Goal: Task Accomplishment & Management: Use online tool/utility

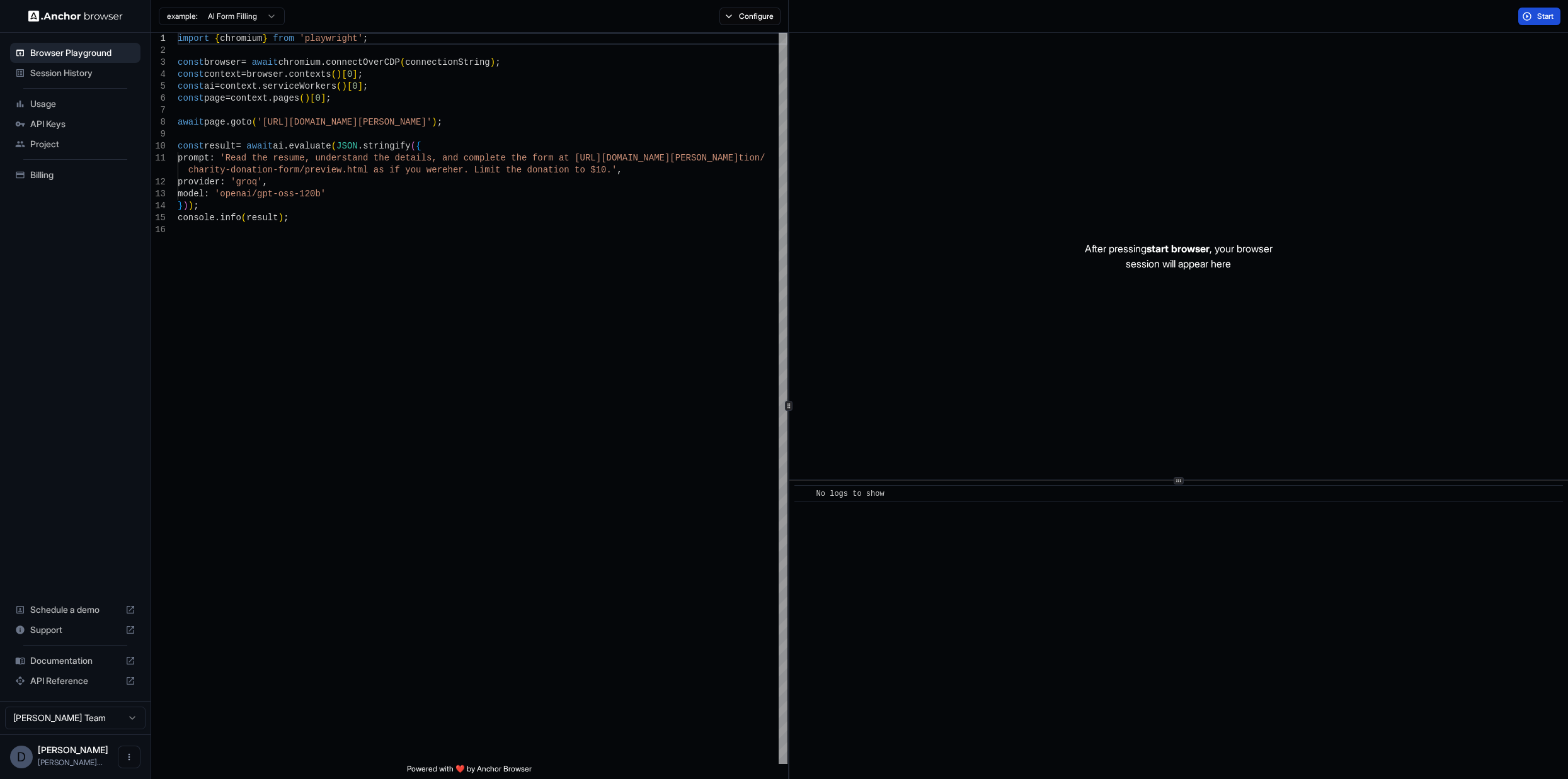
click at [1555, 18] on button "Start" at bounding box center [1539, 16] width 43 height 18
click at [1555, 18] on div "Start" at bounding box center [1539, 16] width 43 height 18
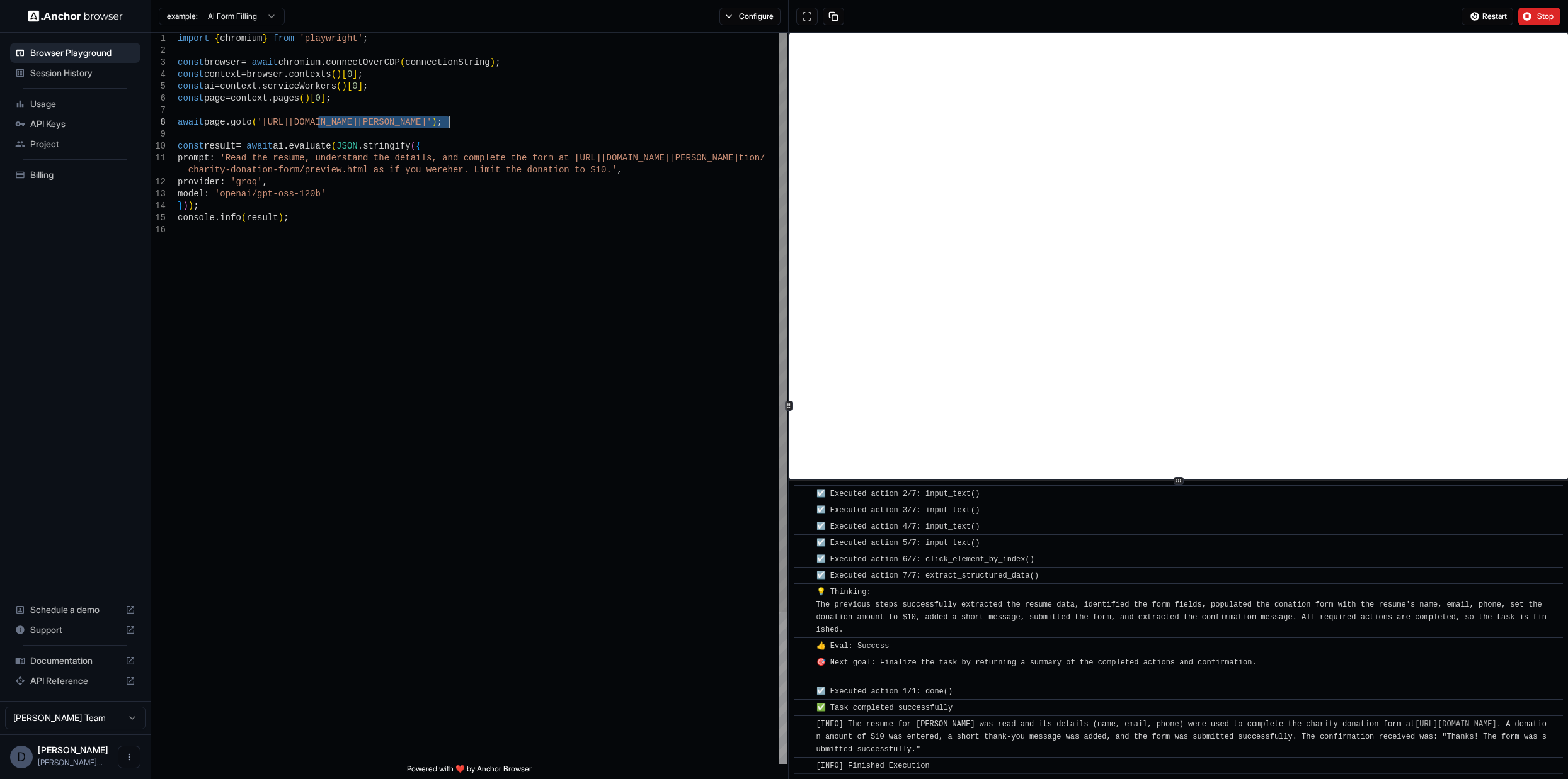
drag, startPoint x: 318, startPoint y: 122, endPoint x: 449, endPoint y: 119, distance: 131.0
click at [449, 119] on div "import { chromium } from 'playwright' ; const browser = await chromium . connec…" at bounding box center [483, 493] width 610 height 923
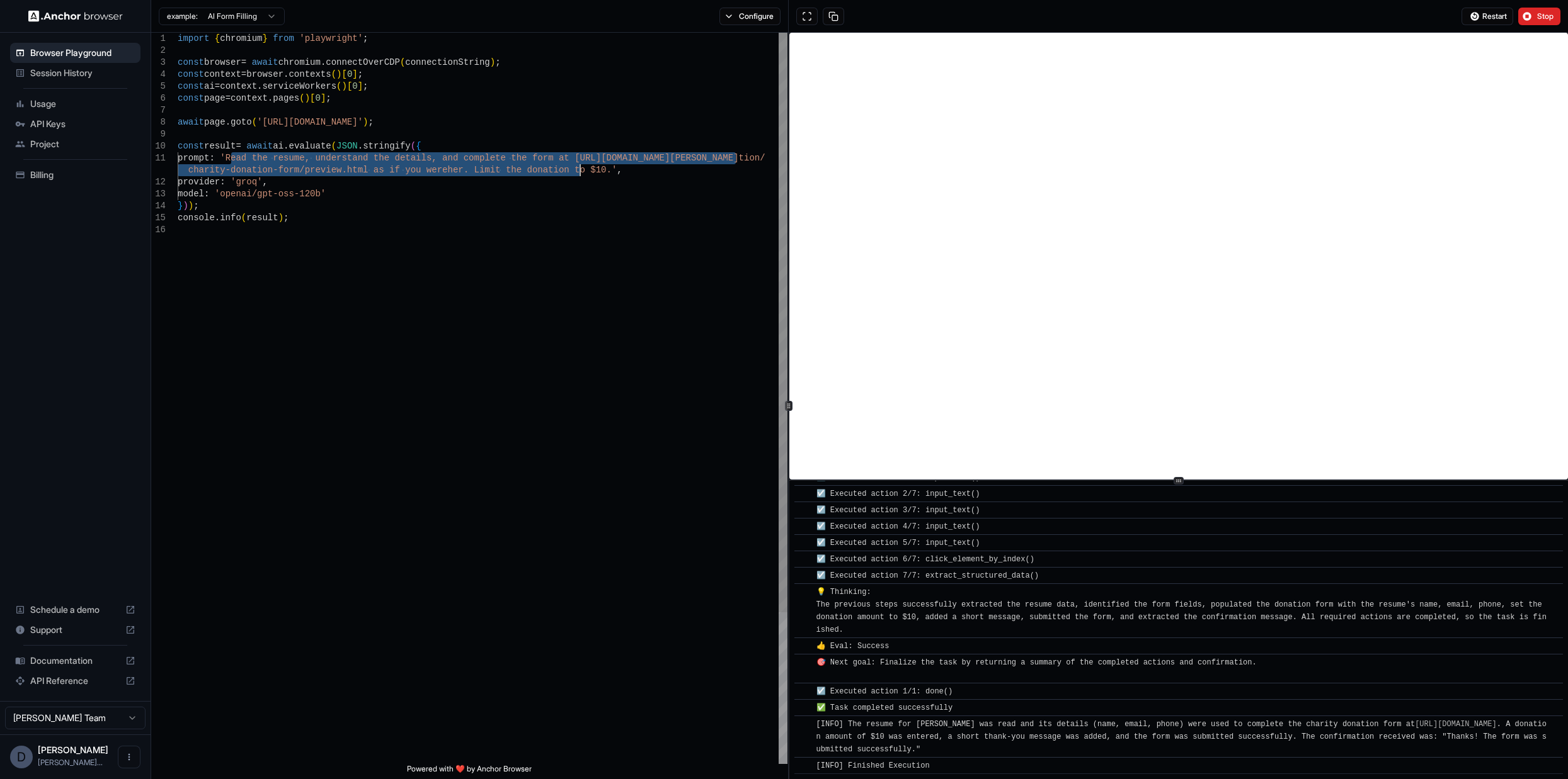
drag, startPoint x: 231, startPoint y: 158, endPoint x: 577, endPoint y: 167, distance: 346.1
click at [577, 167] on div "import { chromium } from 'playwright' ; const browser = await chromium . connec…" at bounding box center [483, 493] width 610 height 923
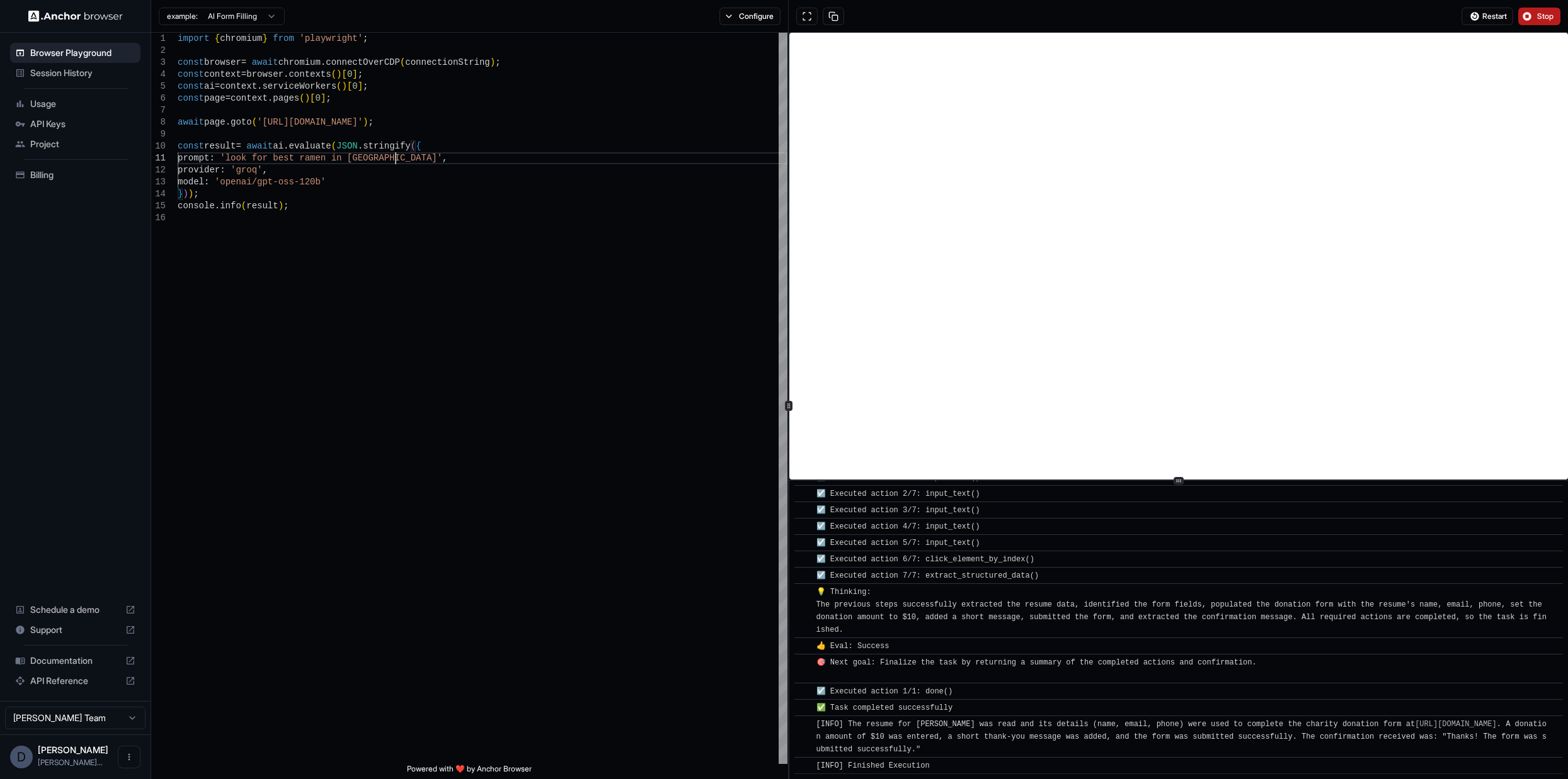
type textarea "**********"
click at [1536, 19] on button "Stop" at bounding box center [1539, 16] width 43 height 18
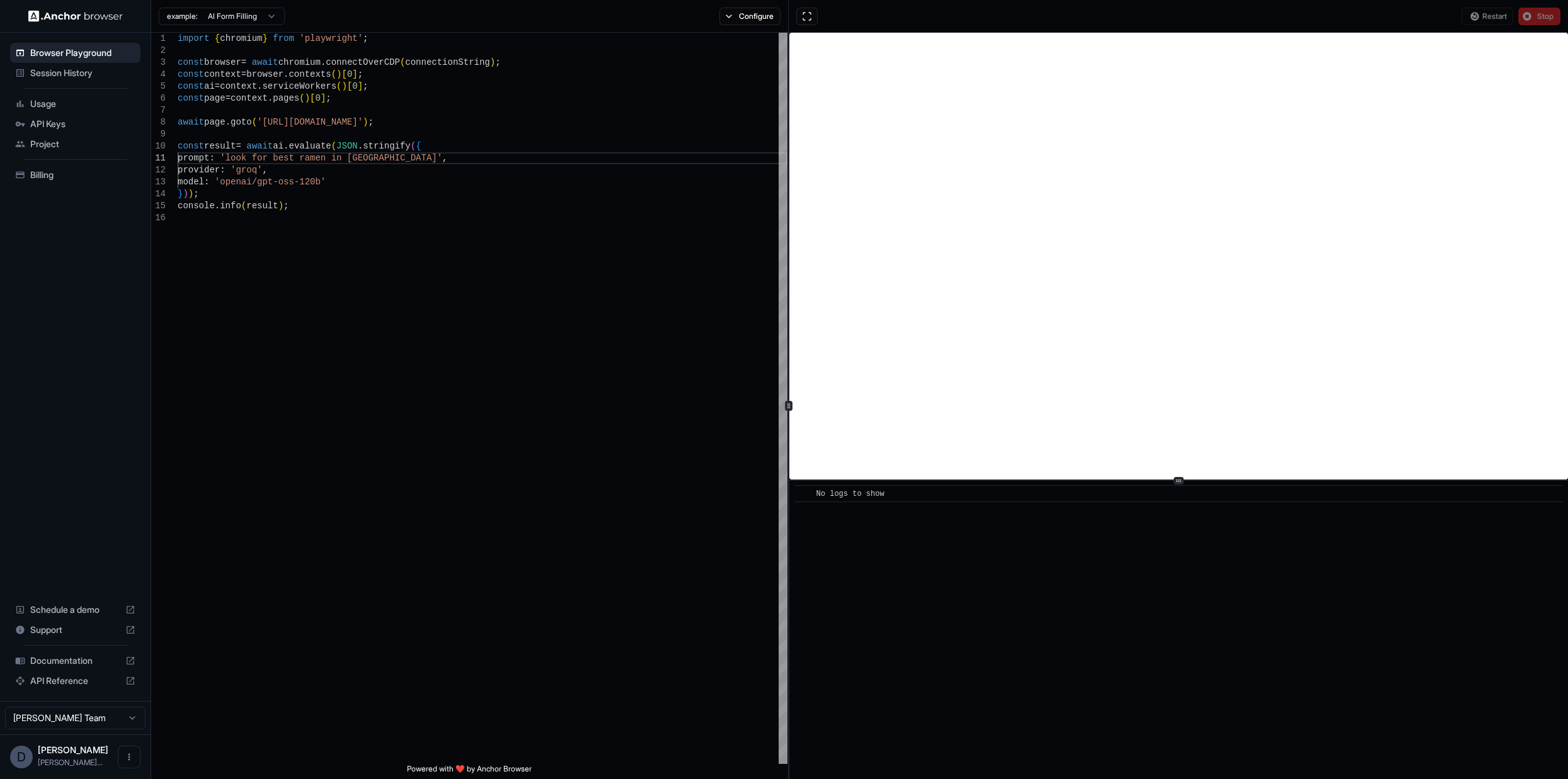
scroll to position [0, 0]
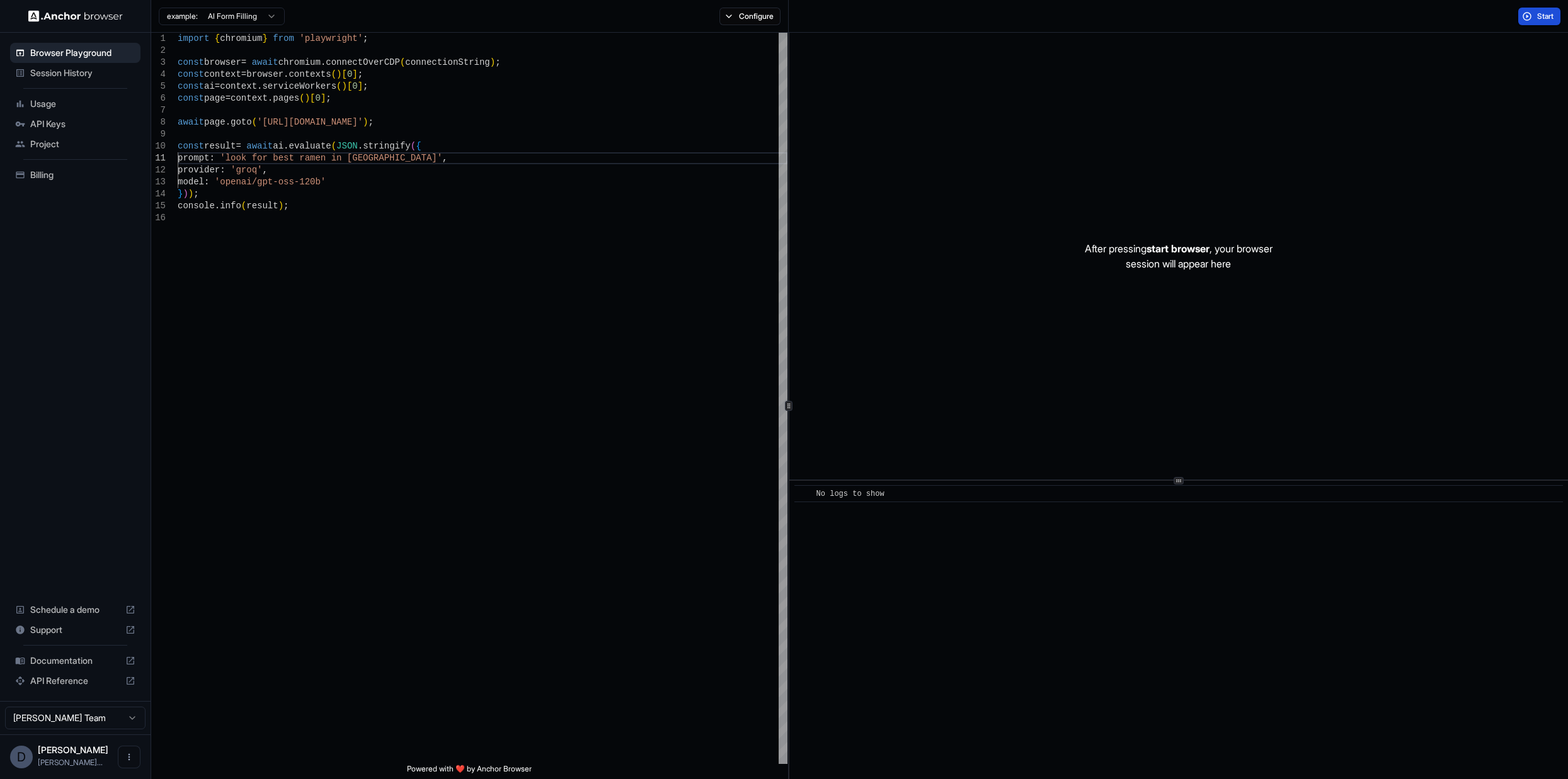
click at [1535, 18] on button "Start" at bounding box center [1539, 16] width 43 height 18
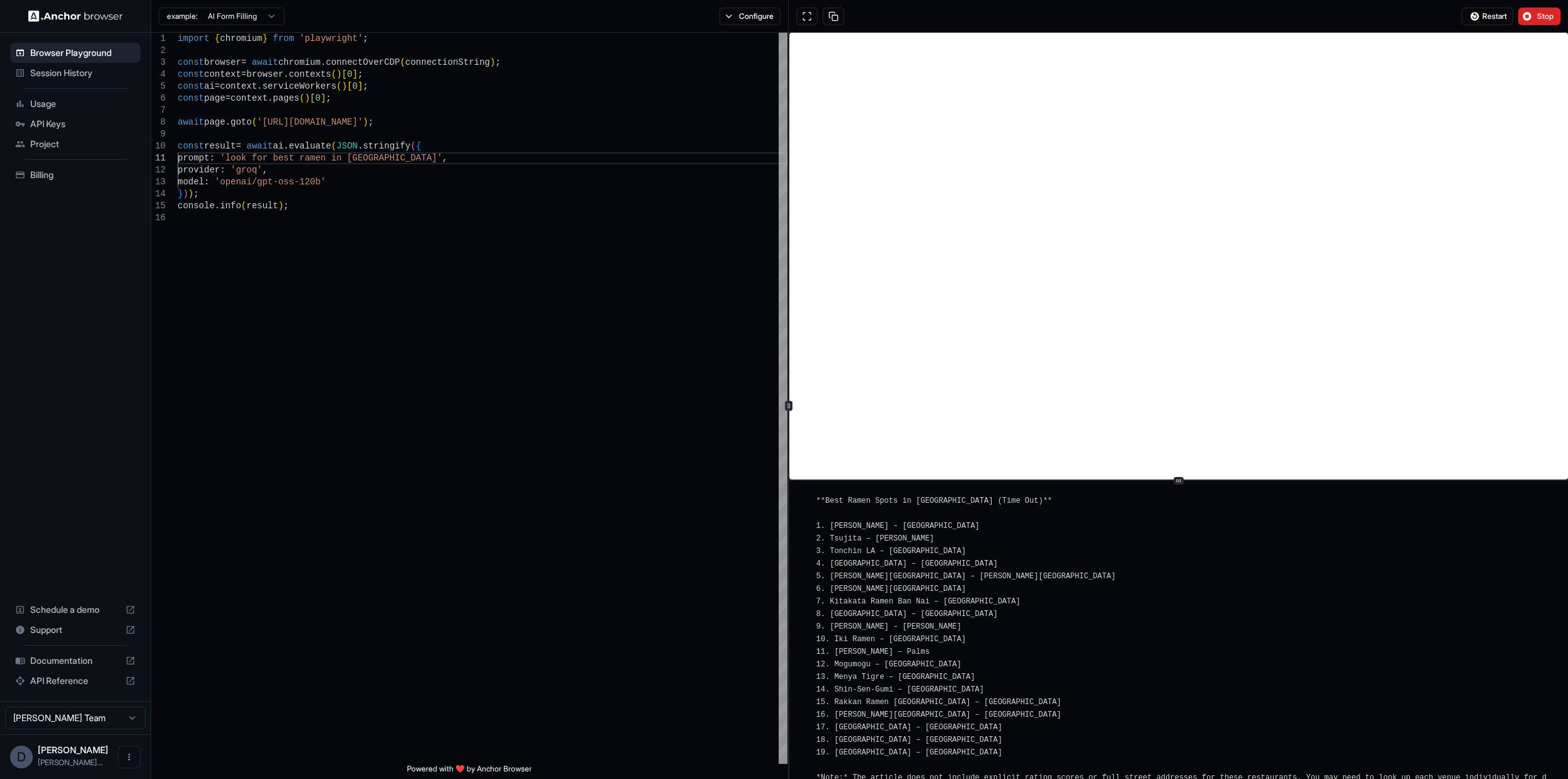
scroll to position [2330, 0]
click at [91, 83] on ul "Browser Playground Session History Usage API Keys Project Billing" at bounding box center [75, 114] width 140 height 152
click at [91, 73] on span "Session History" at bounding box center [83, 73] width 105 height 13
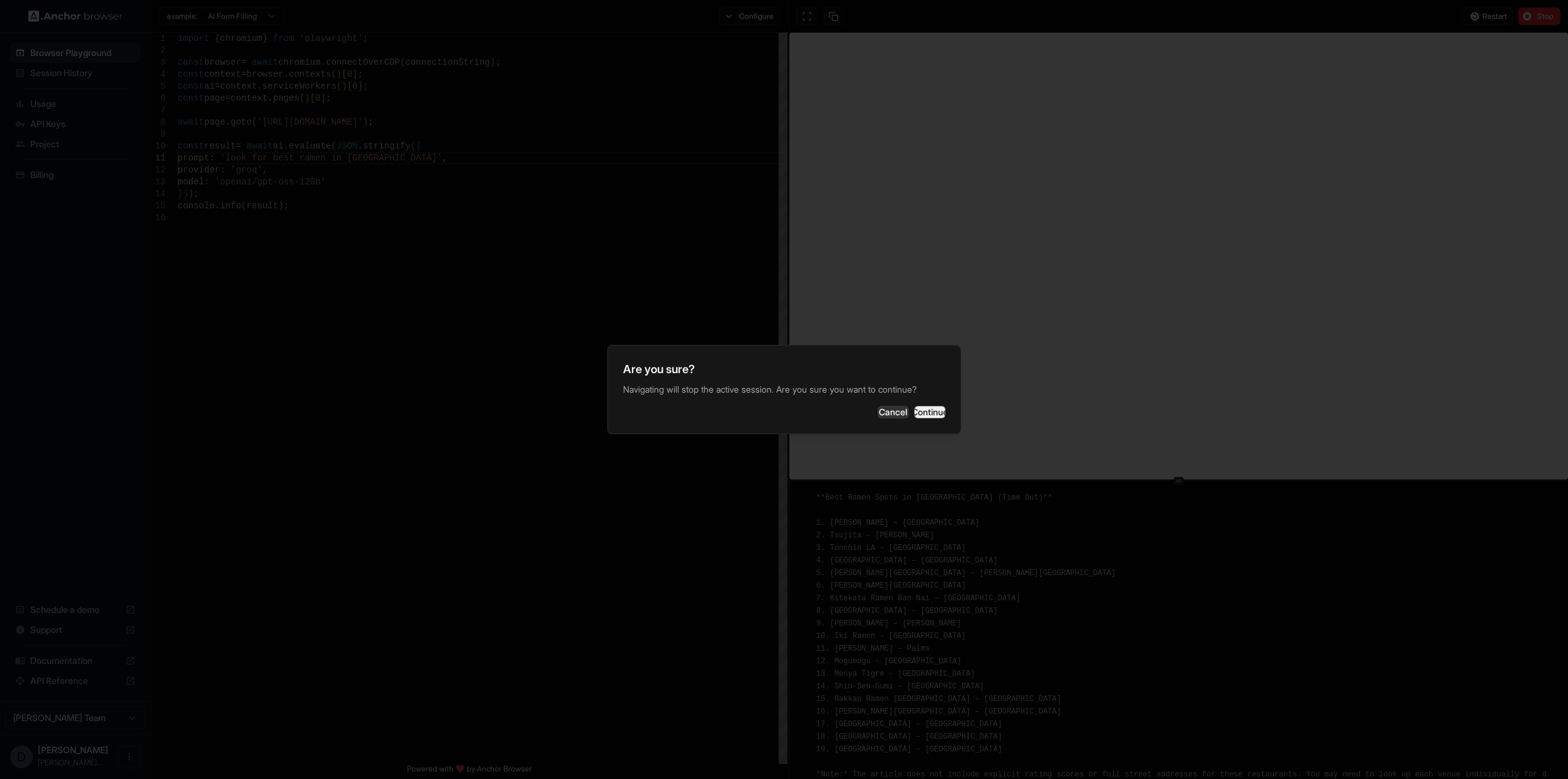
click at [929, 412] on button "Continue" at bounding box center [930, 412] width 32 height 13
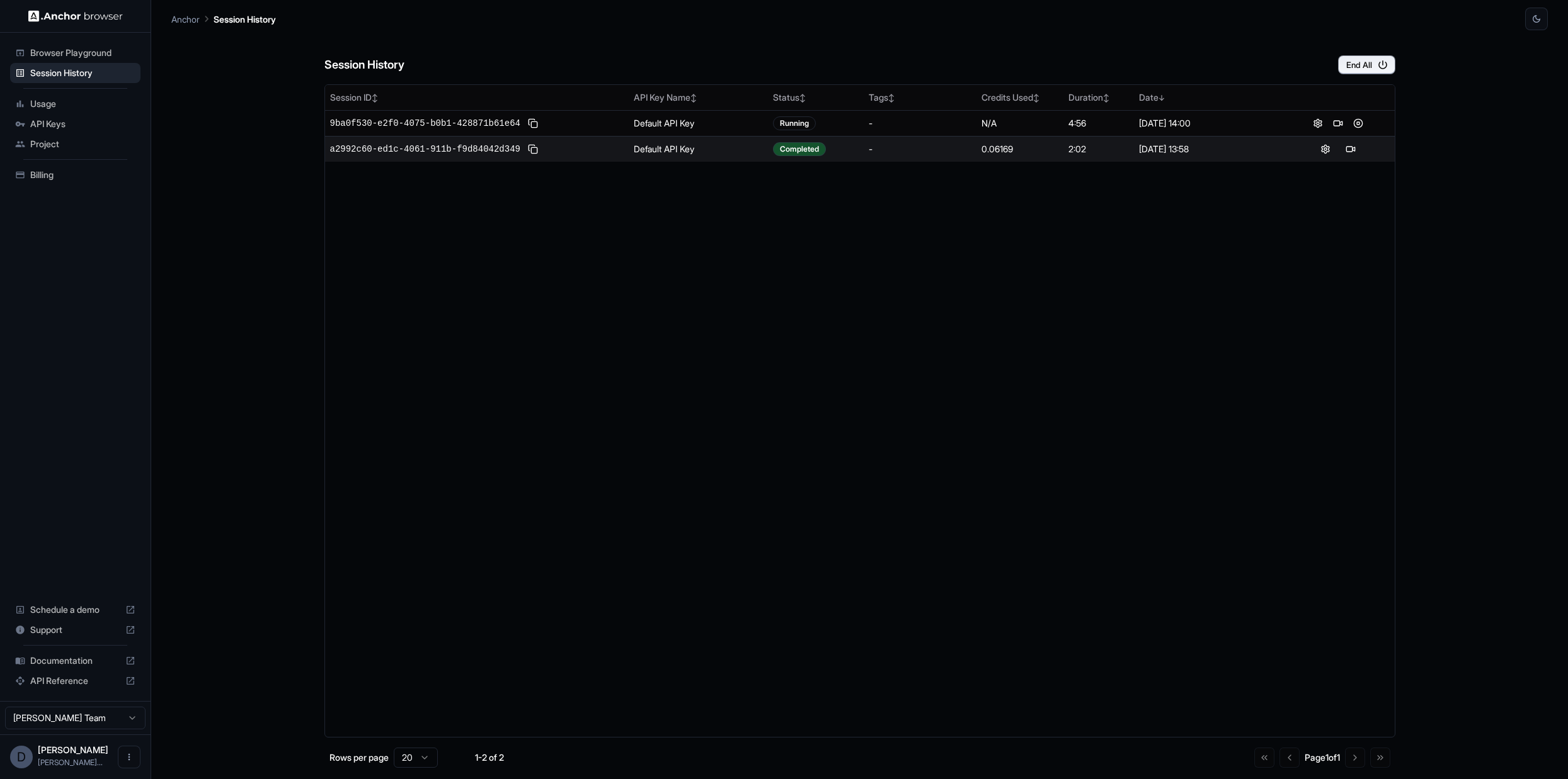
click at [51, 109] on span "Usage" at bounding box center [83, 104] width 105 height 13
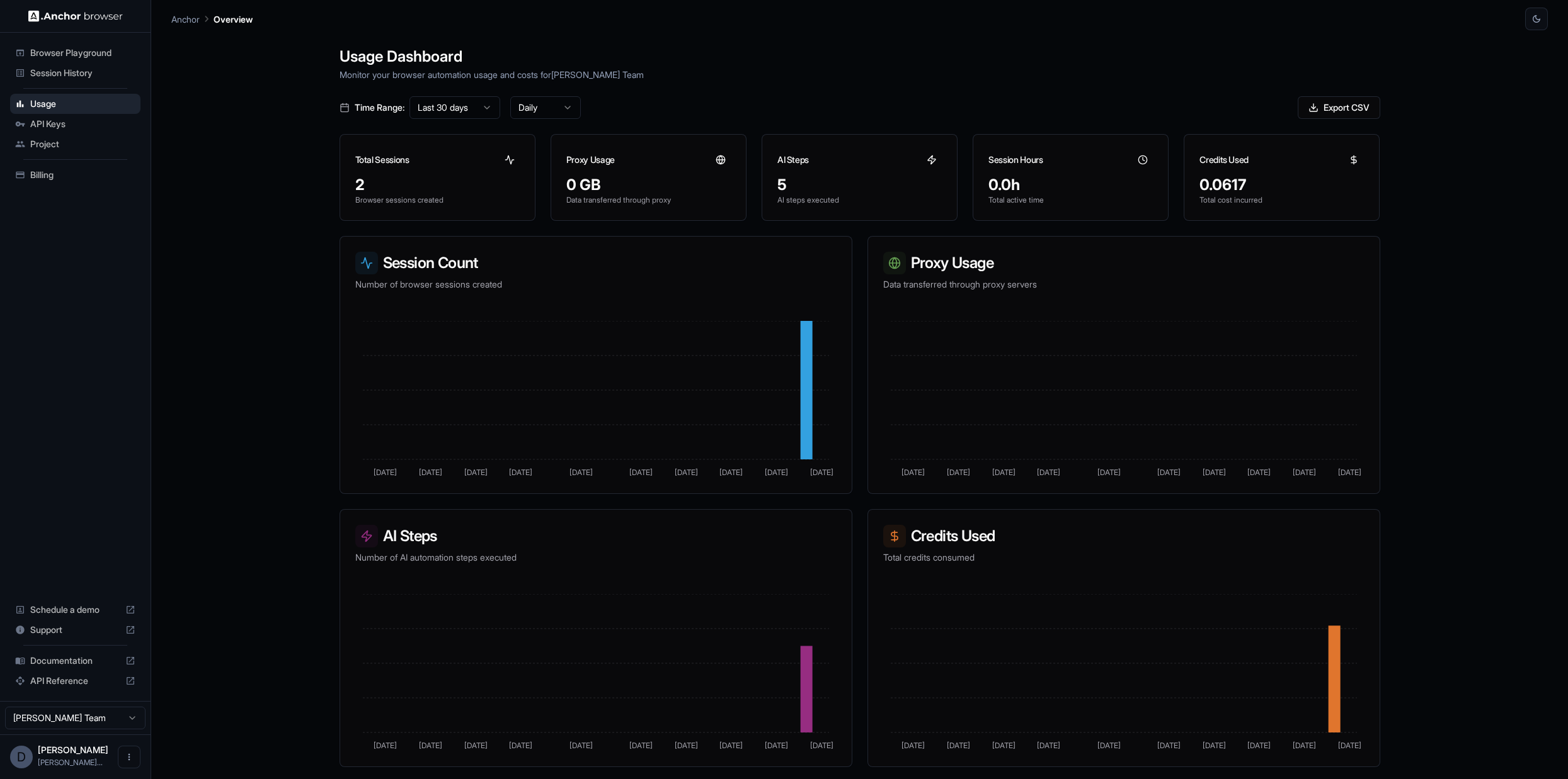
click at [65, 124] on span "API Keys" at bounding box center [83, 124] width 105 height 13
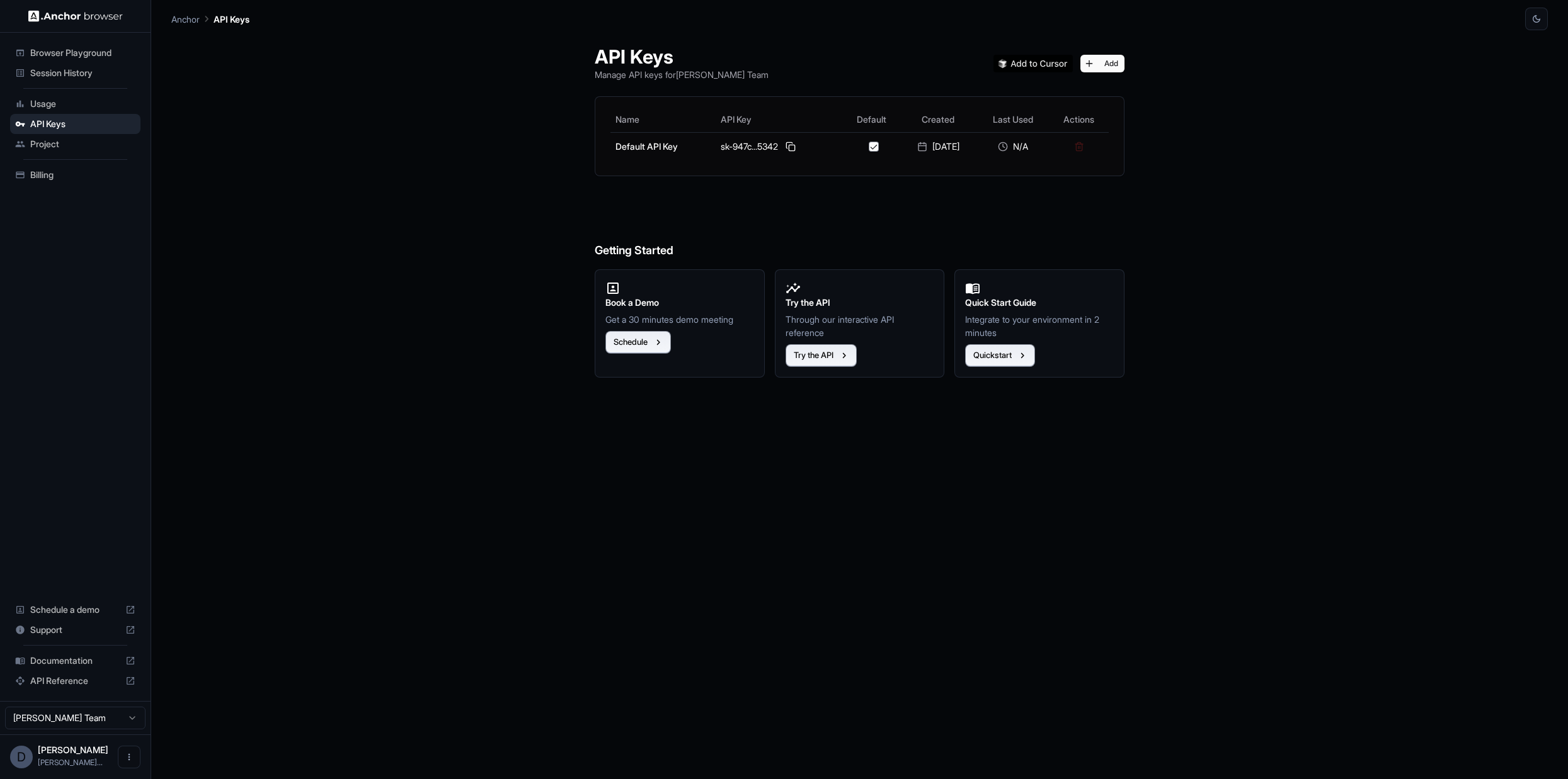
click at [70, 139] on span "Project" at bounding box center [83, 144] width 105 height 13
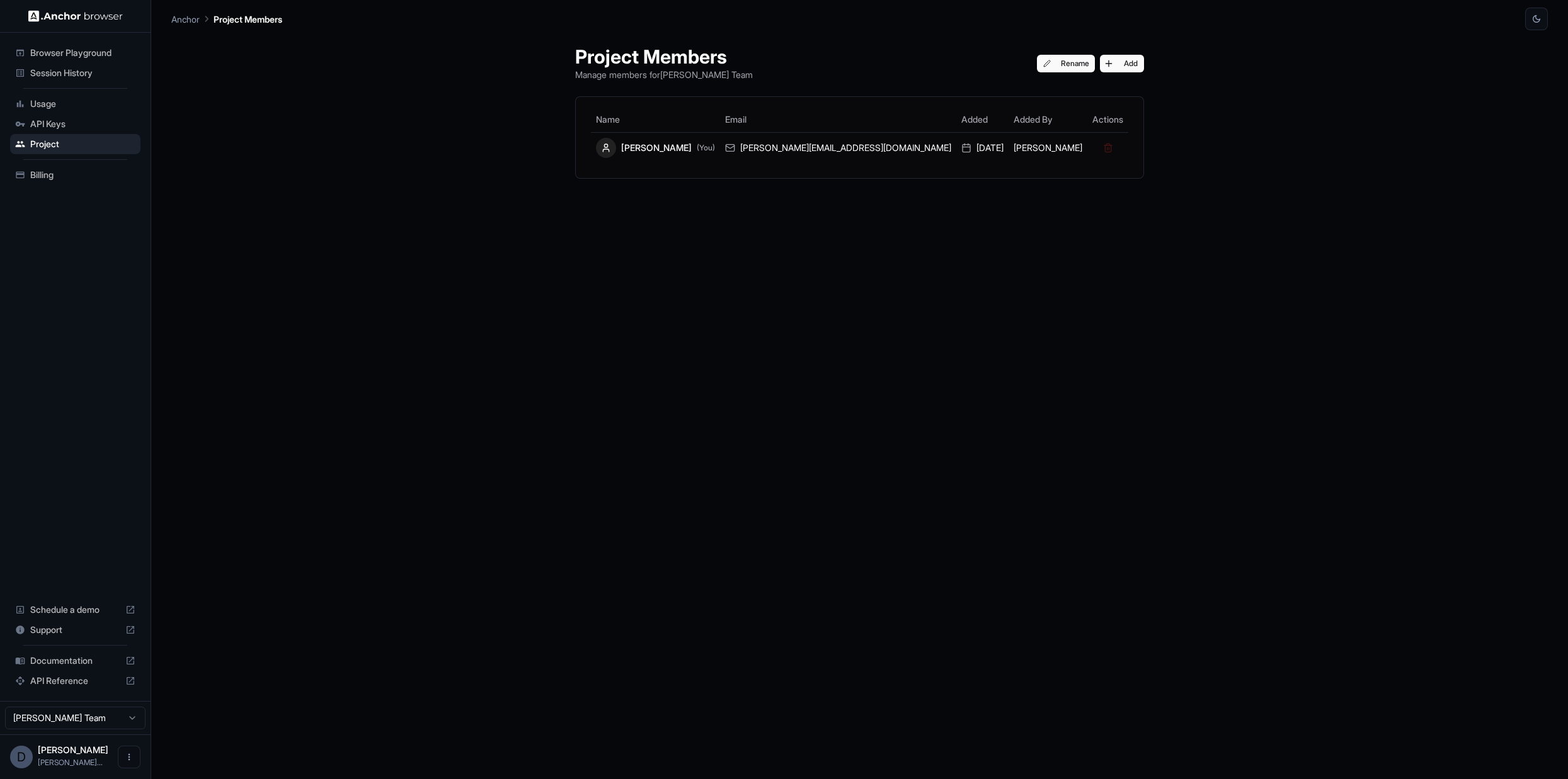
click at [71, 175] on span "Billing" at bounding box center [83, 175] width 105 height 13
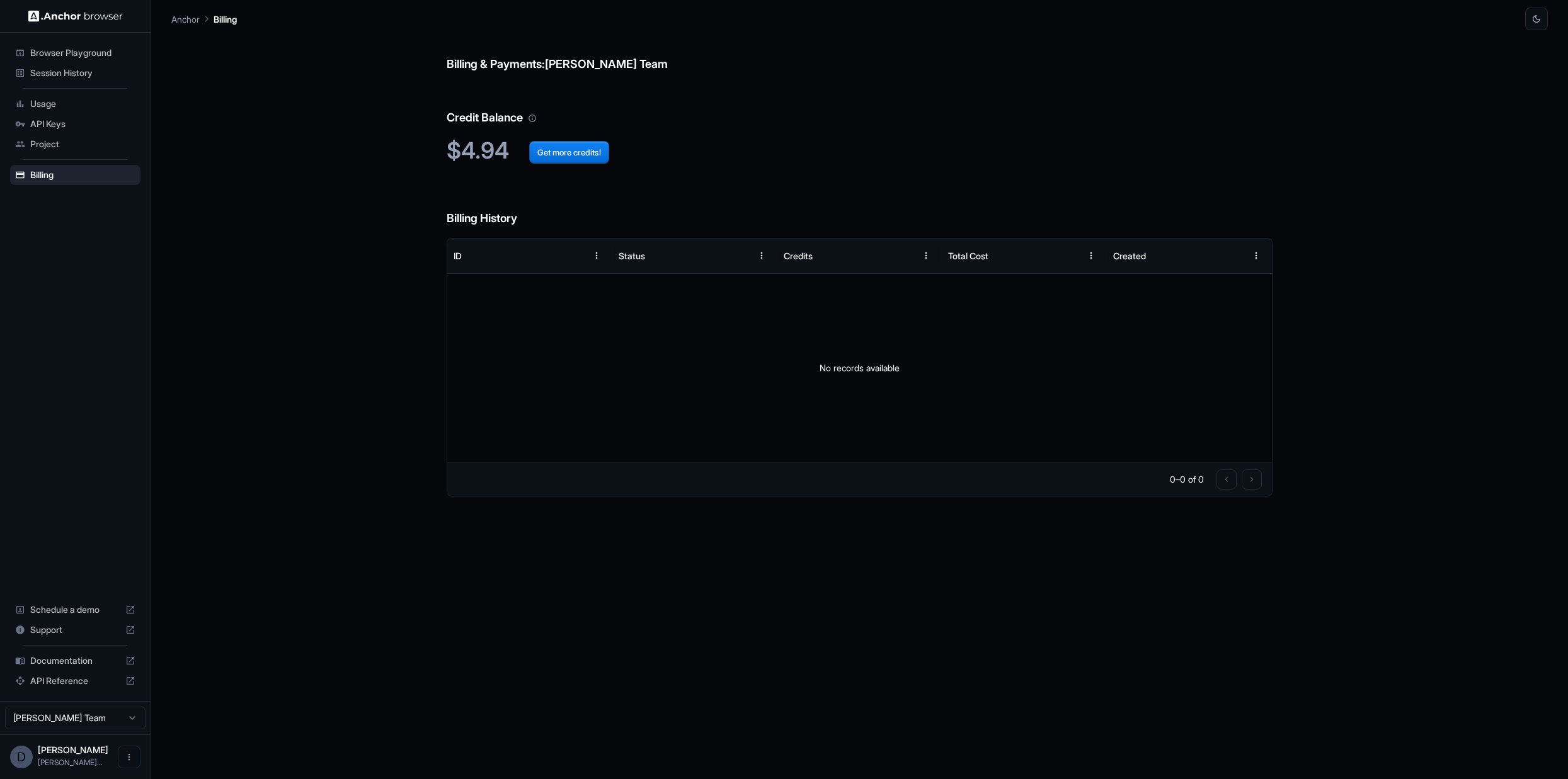
click at [48, 53] on span "Browser Playground" at bounding box center [83, 53] width 105 height 13
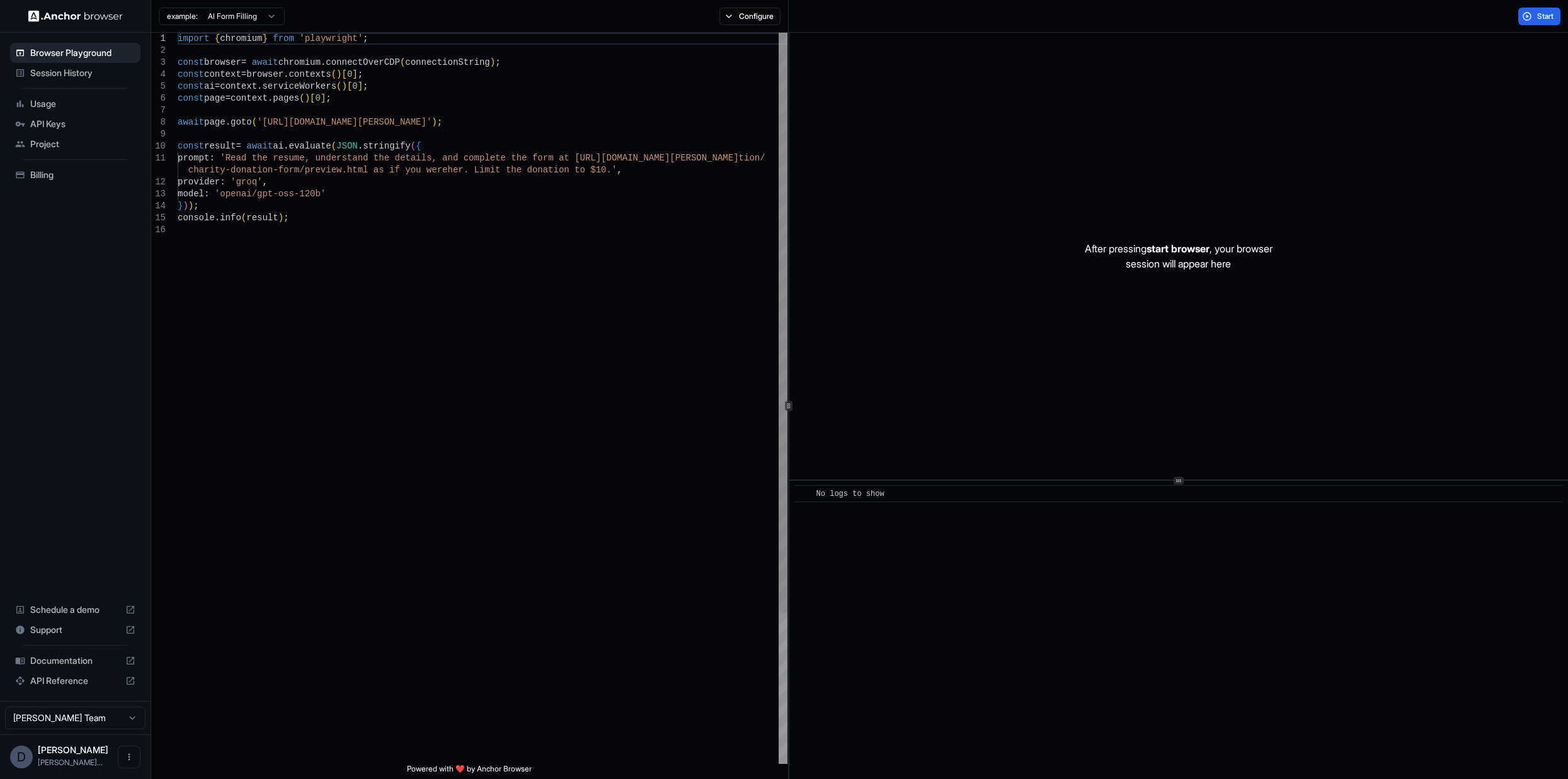
type textarea "**********"
click at [405, 257] on div "import { chromium } from 'playwright' ; const browser = await chromium . connec…" at bounding box center [483, 493] width 610 height 923
click at [95, 78] on span "Session History" at bounding box center [83, 73] width 105 height 13
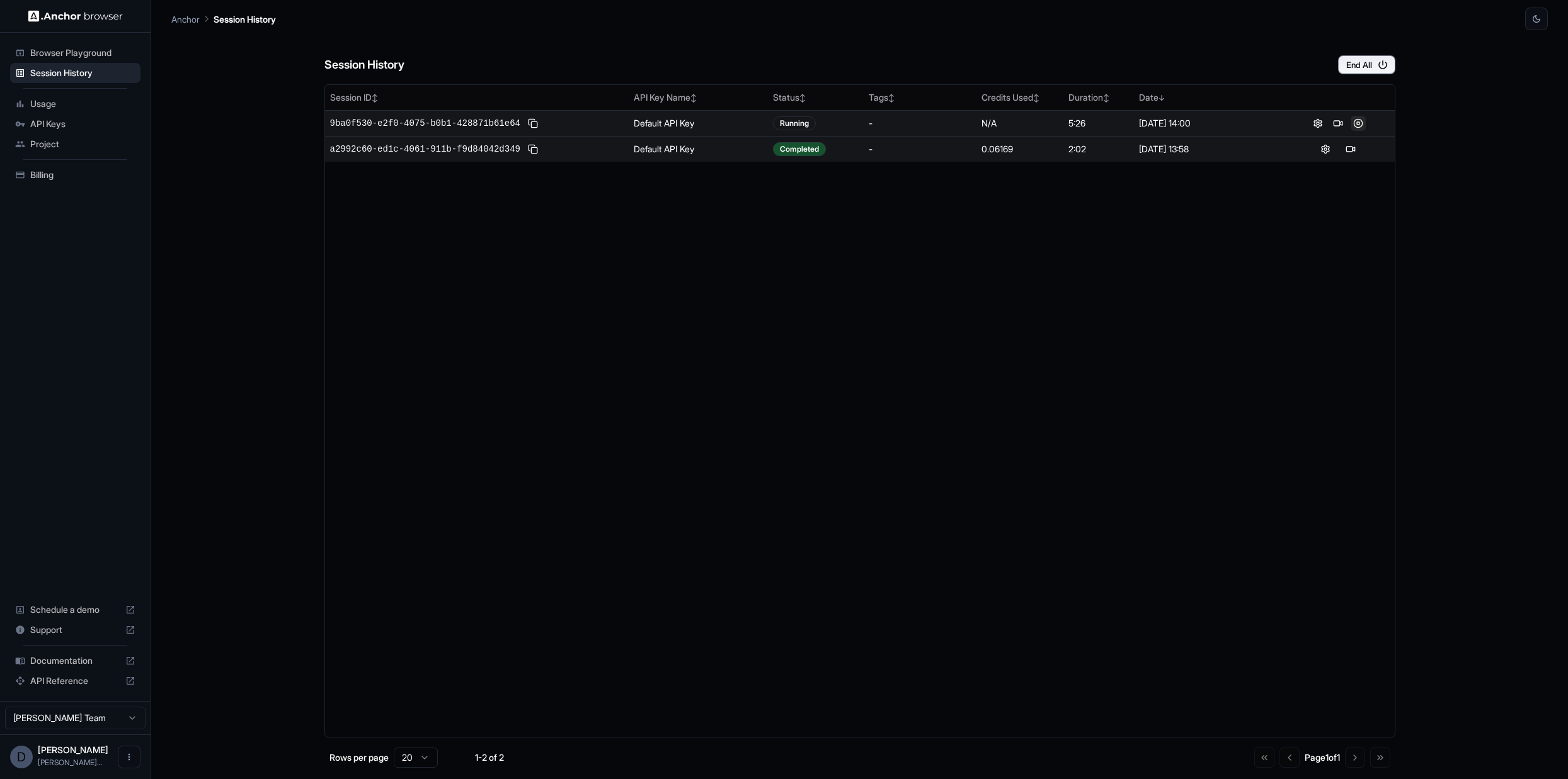
click at [1360, 124] on button at bounding box center [1358, 124] width 15 height 15
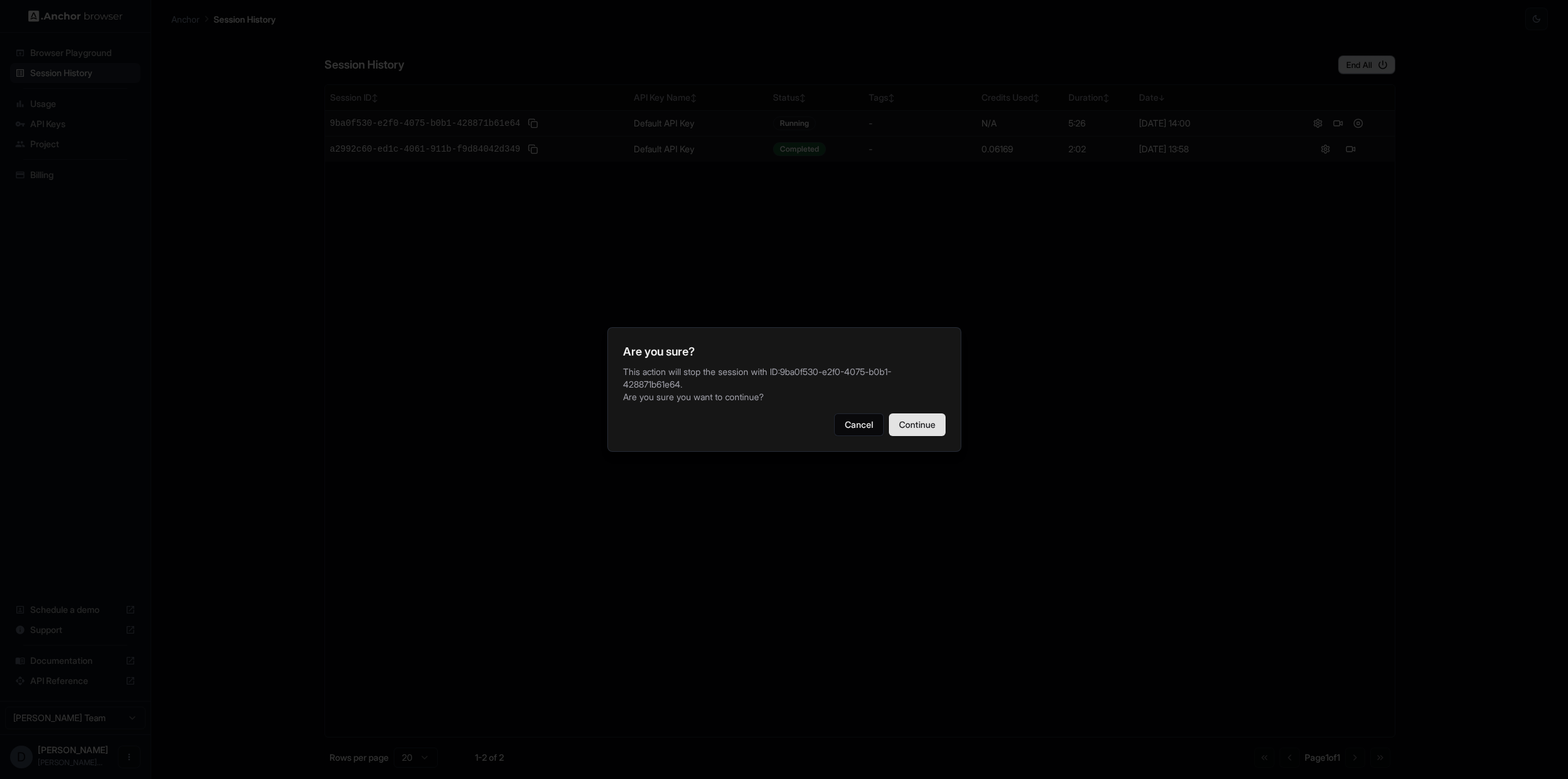
click at [918, 430] on button "Continue" at bounding box center [917, 424] width 57 height 23
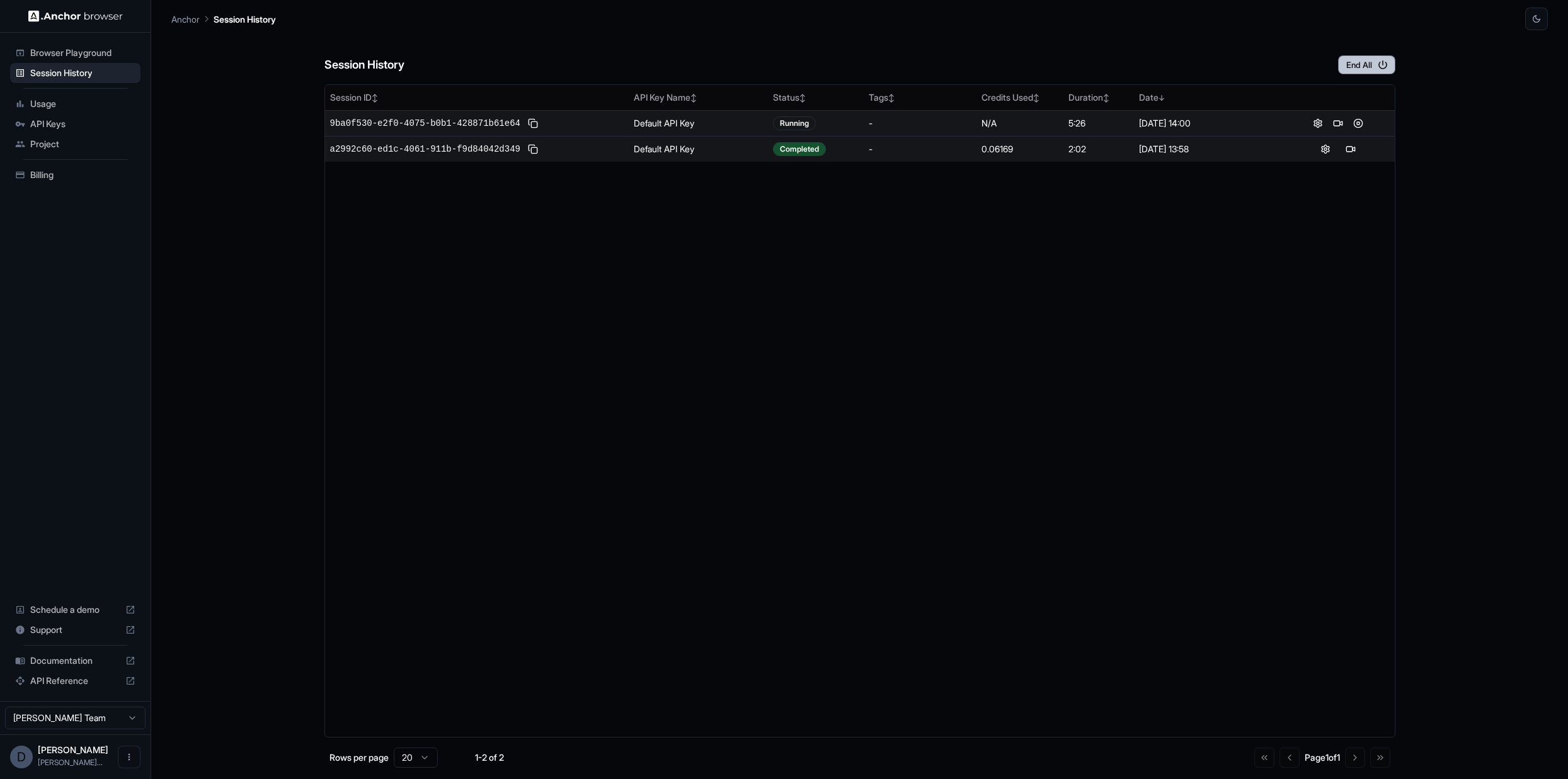
click at [1374, 64] on button "End All" at bounding box center [1366, 64] width 58 height 19
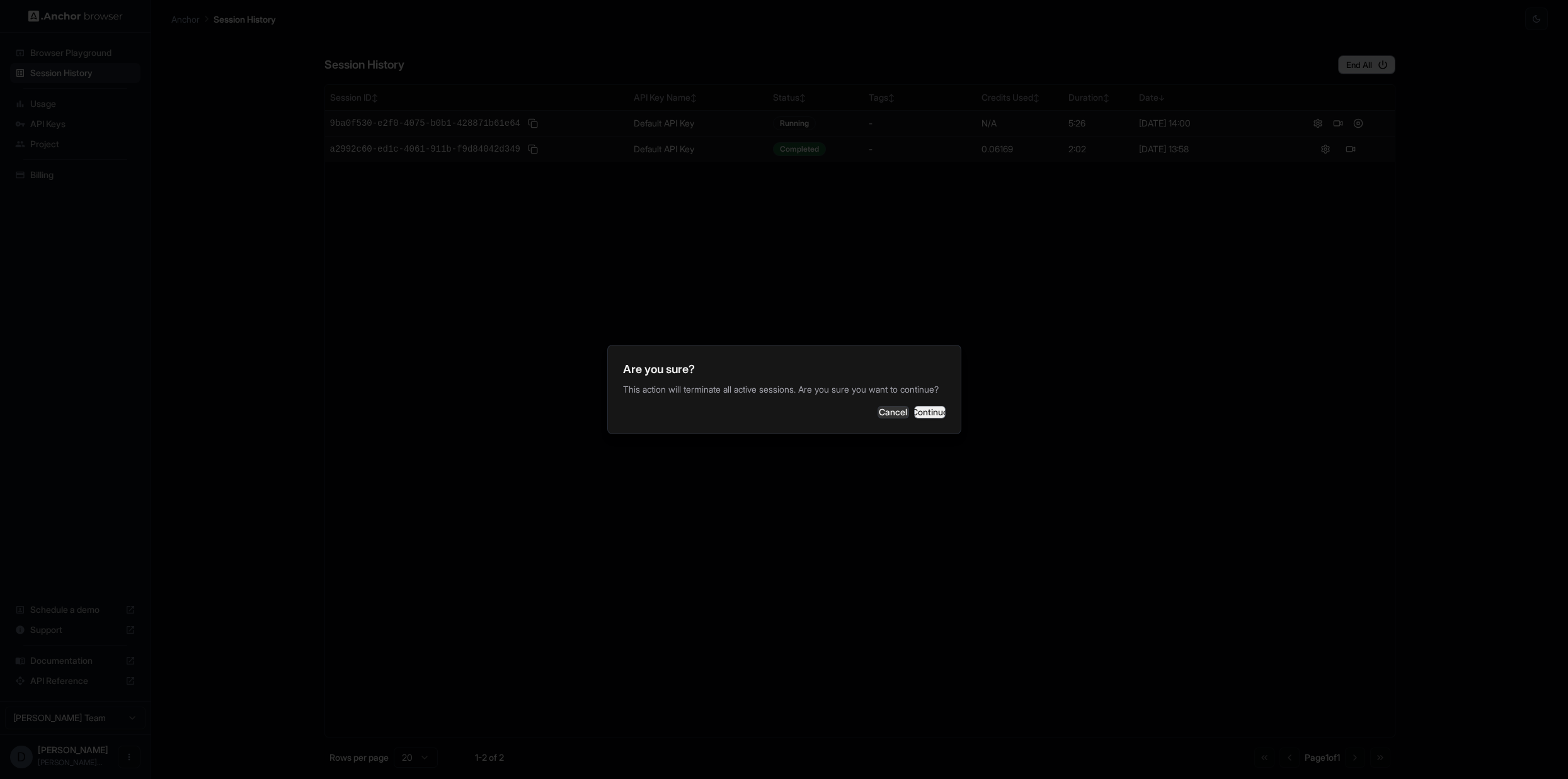
click at [932, 407] on div "Are you sure? This action will terminate all active sessions. Are you sure you …" at bounding box center [784, 389] width 354 height 89
click at [931, 415] on button "Continue" at bounding box center [930, 412] width 32 height 13
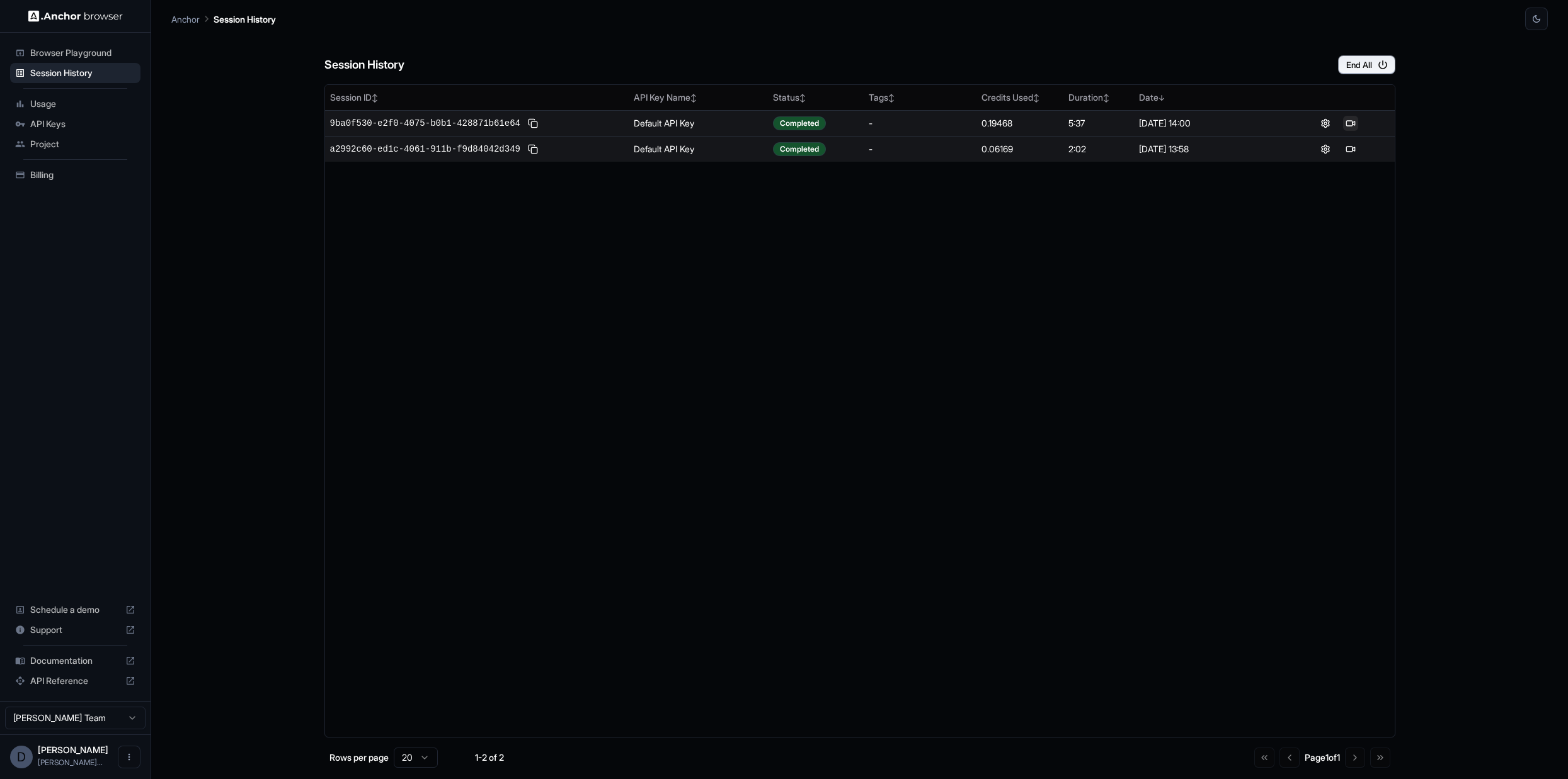
click at [1349, 124] on button at bounding box center [1350, 124] width 15 height 15
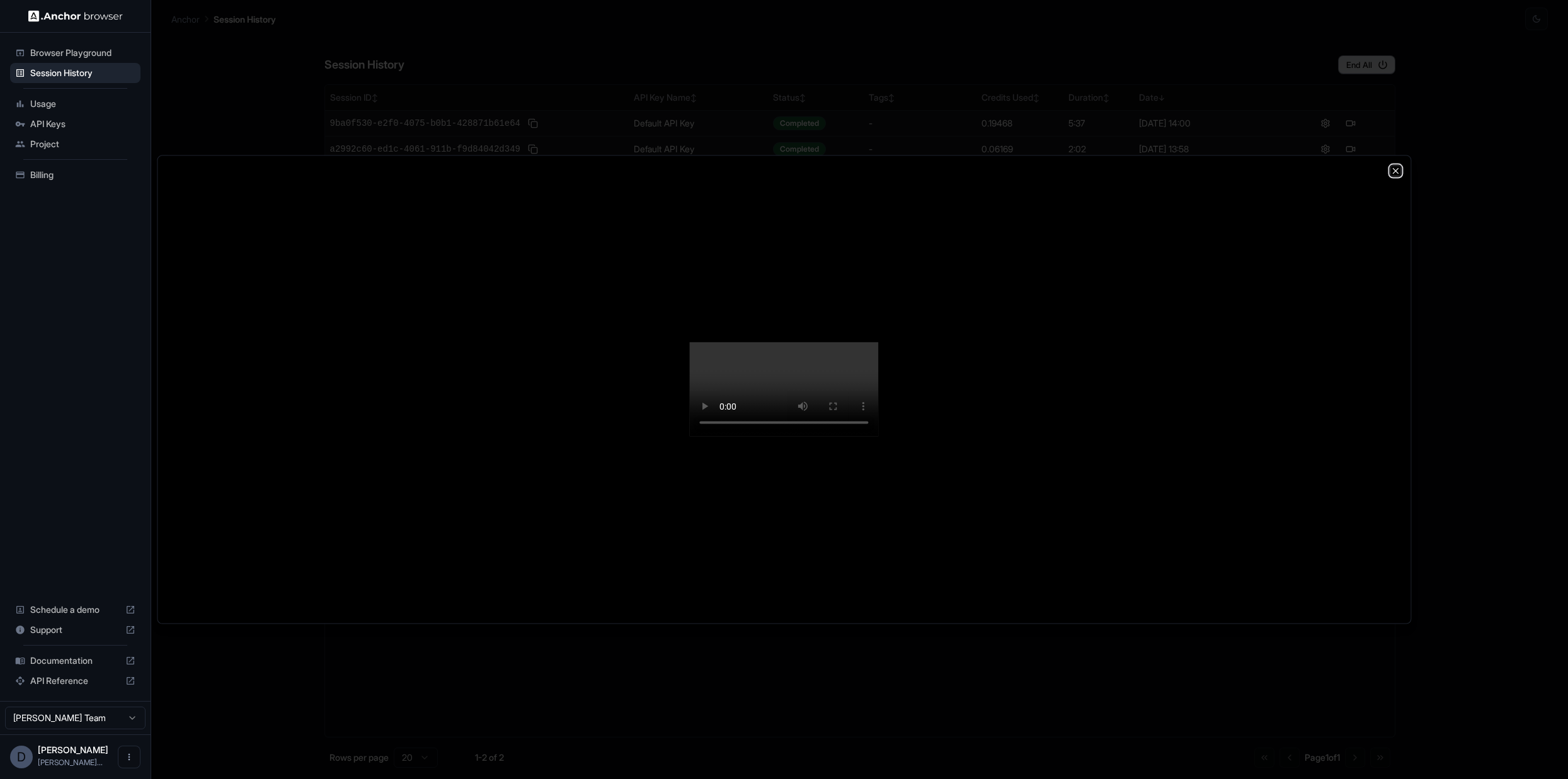
click at [1394, 169] on icon "button" at bounding box center [1395, 171] width 5 height 5
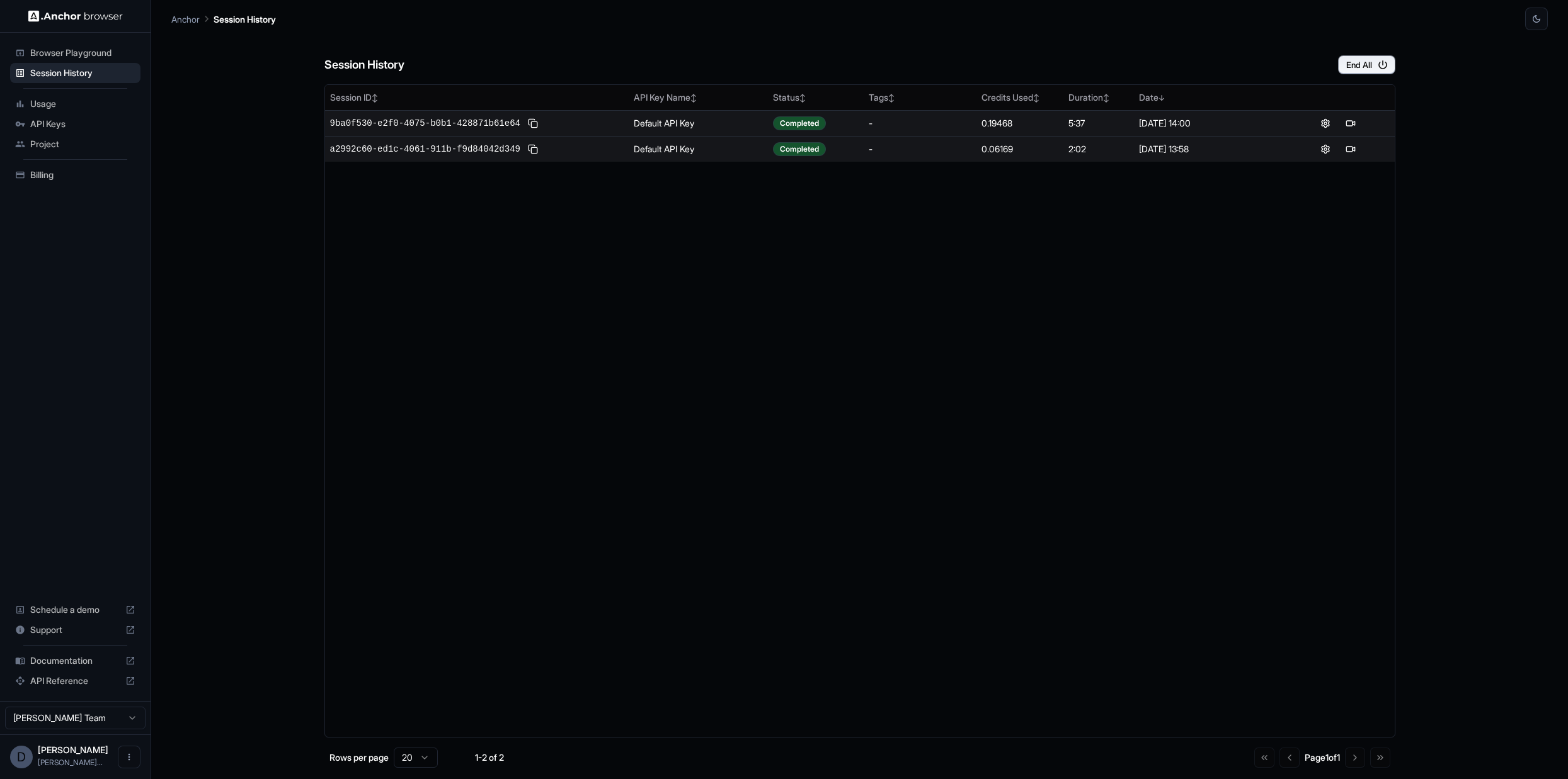
click at [183, 16] on p "Anchor" at bounding box center [185, 19] width 28 height 13
click at [78, 19] on img at bounding box center [75, 16] width 94 height 12
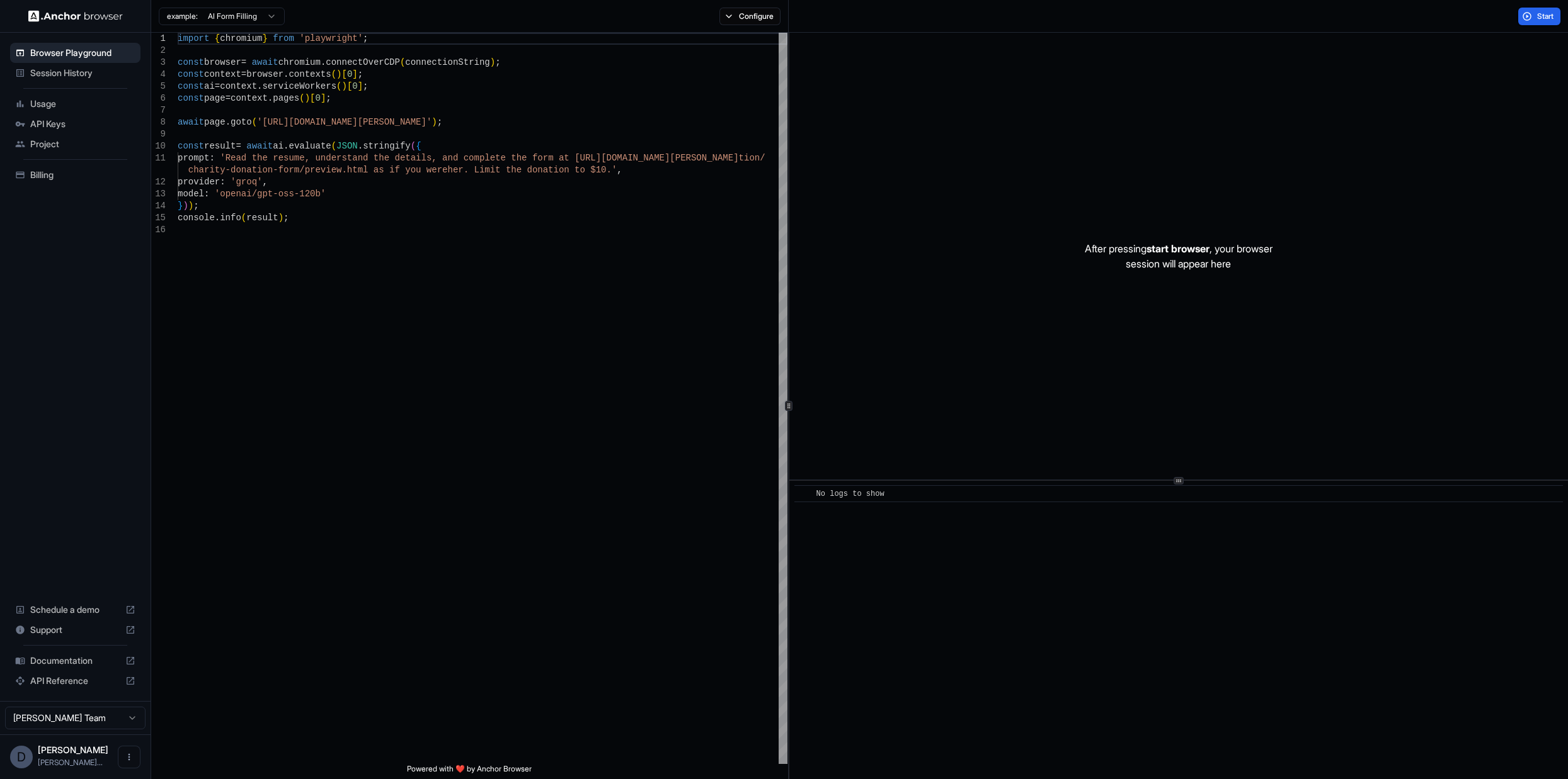
click at [75, 657] on span "Documentation" at bounding box center [75, 660] width 90 height 13
